Goal: Entertainment & Leisure: Consume media (video, audio)

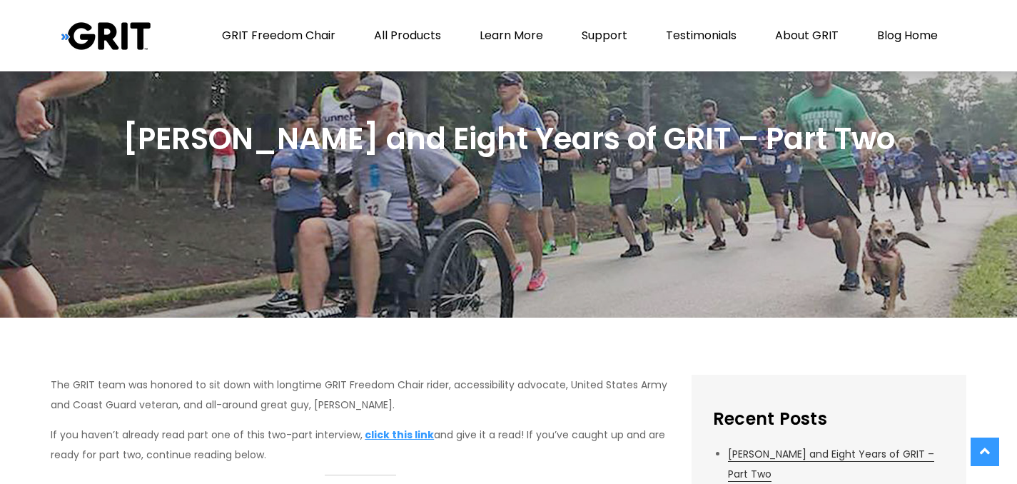
scroll to position [244, 0]
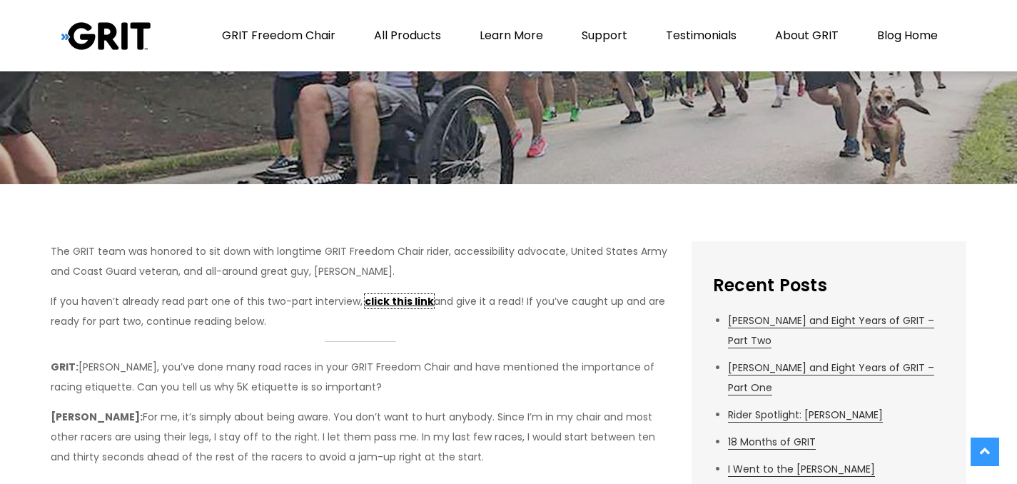
click at [388, 303] on link "click this link" at bounding box center [399, 301] width 69 height 14
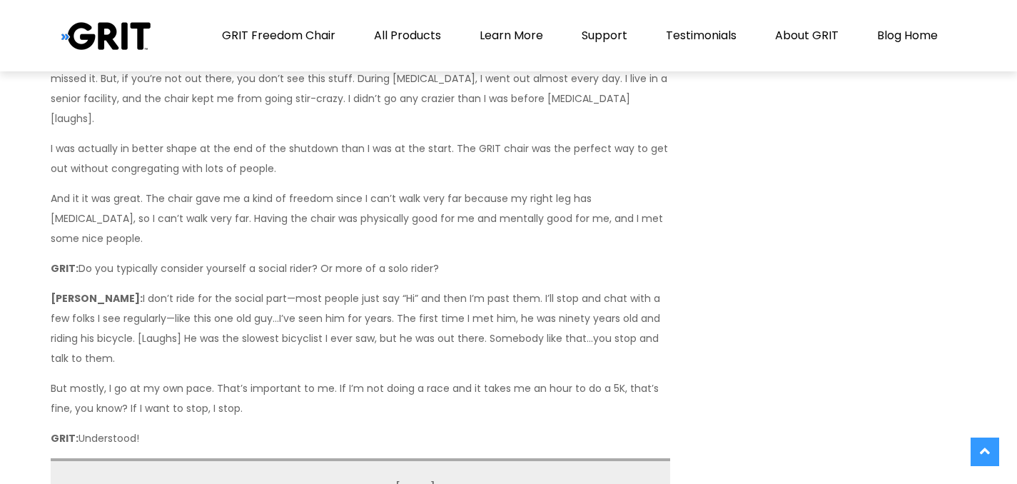
scroll to position [1847, 0]
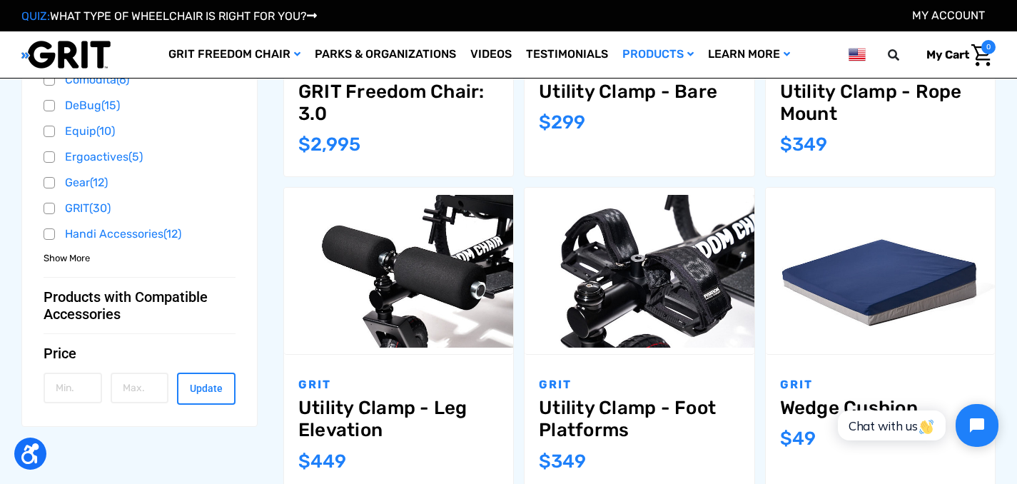
scroll to position [638, 0]
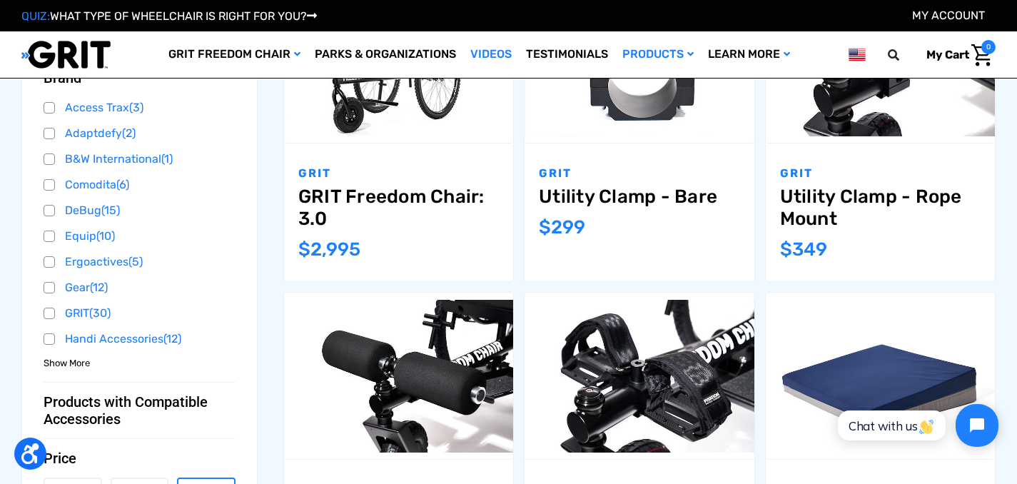
click at [488, 53] on link "Videos" at bounding box center [491, 54] width 56 height 46
